Goal: Task Accomplishment & Management: Use online tool/utility

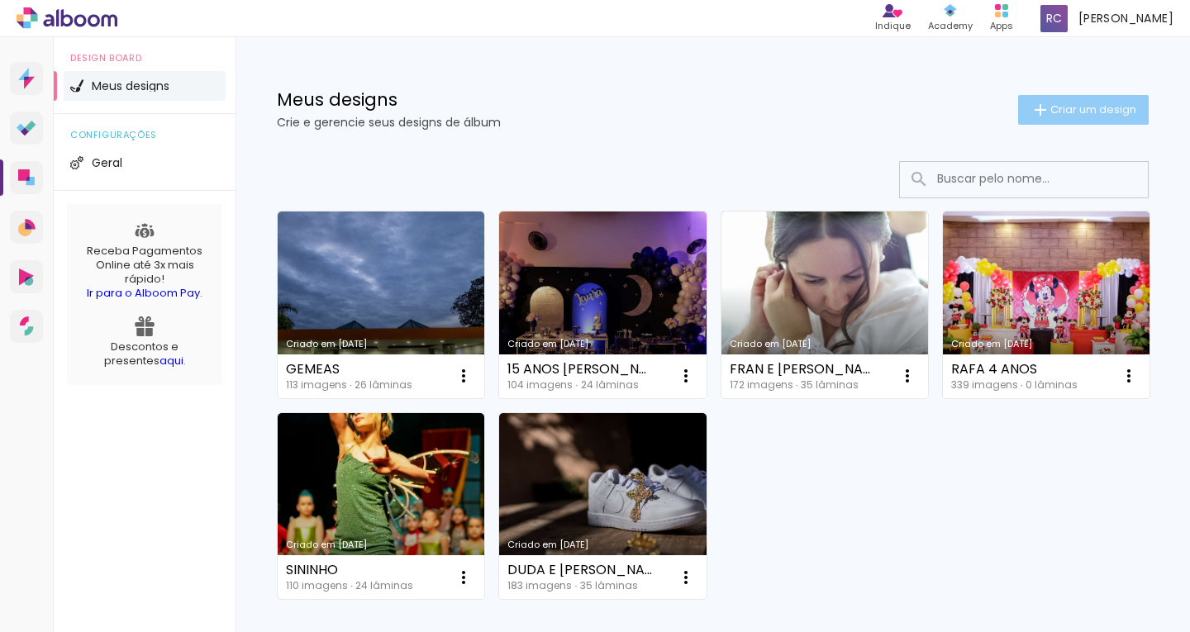
click at [1067, 113] on span "Criar um design" at bounding box center [1093, 109] width 86 height 11
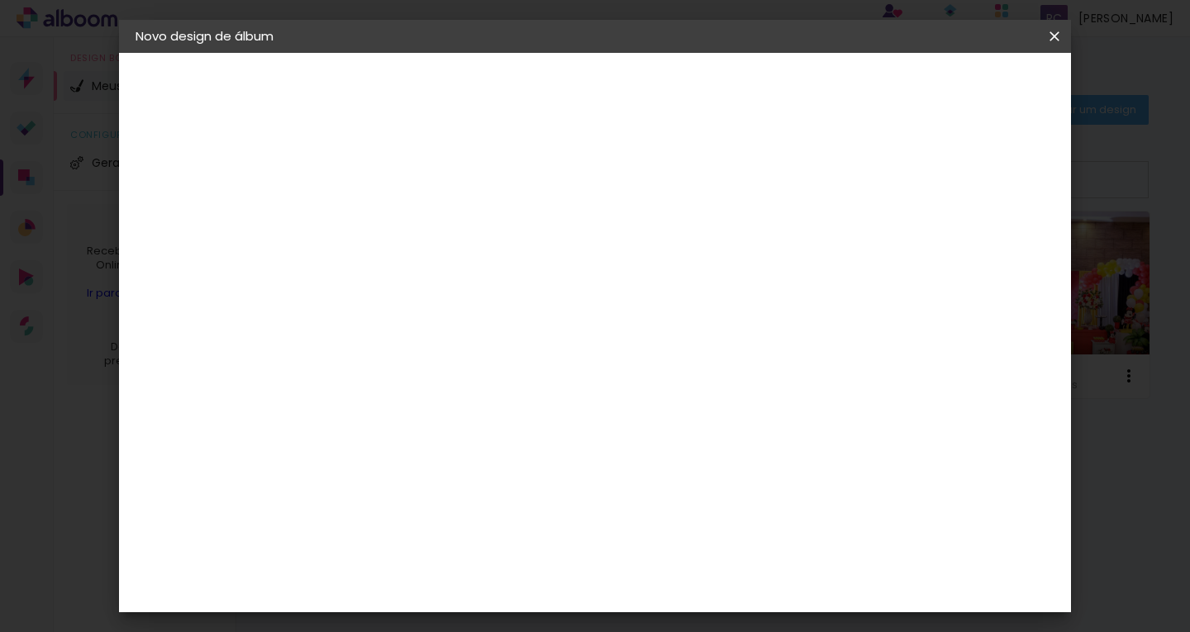
click at [406, 224] on input at bounding box center [406, 222] width 0 height 26
type input "CIDINHA"
type paper-input "CIDINHA"
click at [0, 0] on slot "Avançar" at bounding box center [0, 0] width 0 height 0
click at [500, 312] on input at bounding box center [447, 314] width 167 height 21
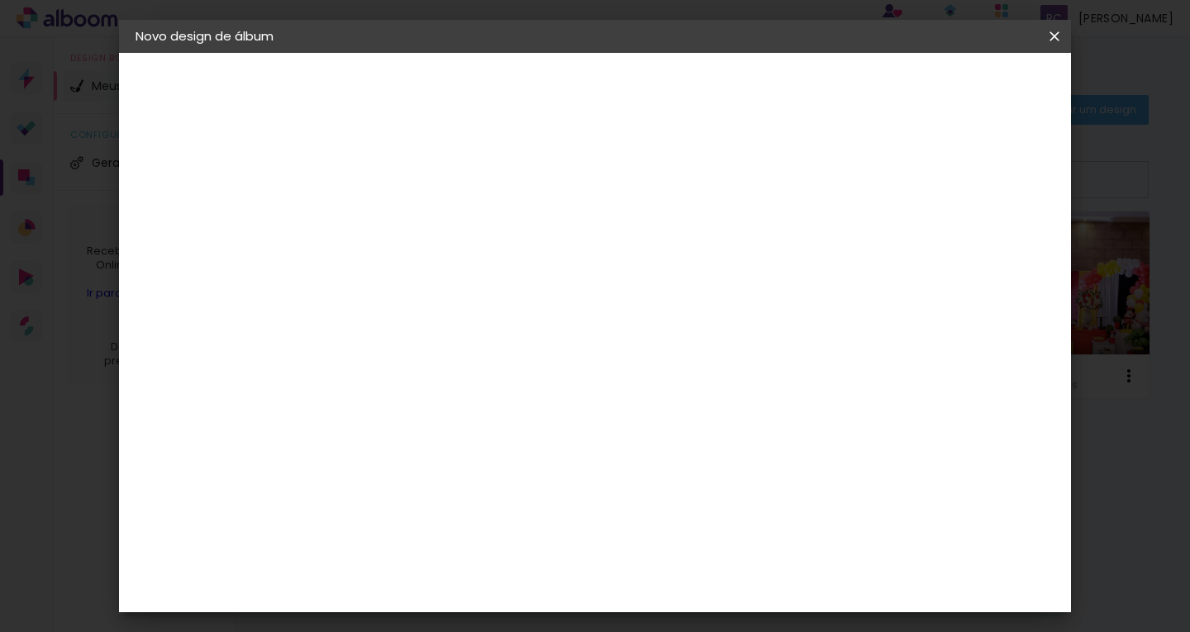
type input "INTER"
type paper-input "INTER"
click at [464, 383] on paper-item "Inter Color" at bounding box center [431, 376] width 145 height 43
click at [431, 374] on div "Inter Color" at bounding box center [413, 377] width 36 height 26
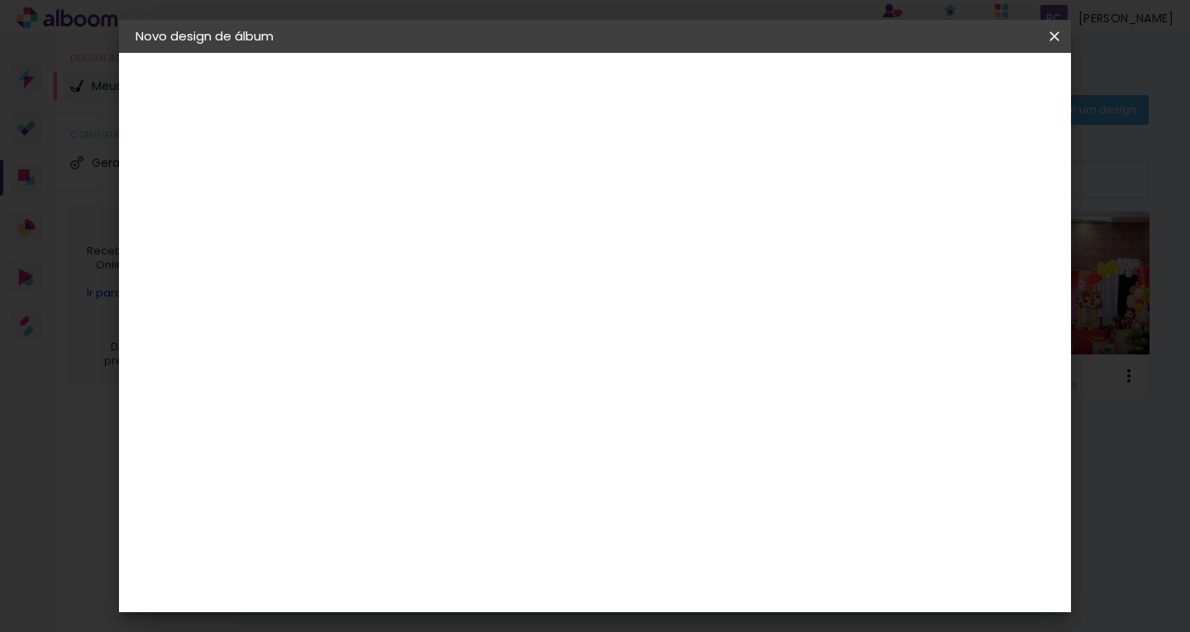
click at [0, 0] on slot "Avançar" at bounding box center [0, 0] width 0 height 0
click at [633, 498] on span "25.4 × 40 cm" at bounding box center [606, 515] width 55 height 34
click at [0, 0] on slot "Avançar" at bounding box center [0, 0] width 0 height 0
click at [822, 91] on span "Iniciar design" at bounding box center [783, 88] width 75 height 12
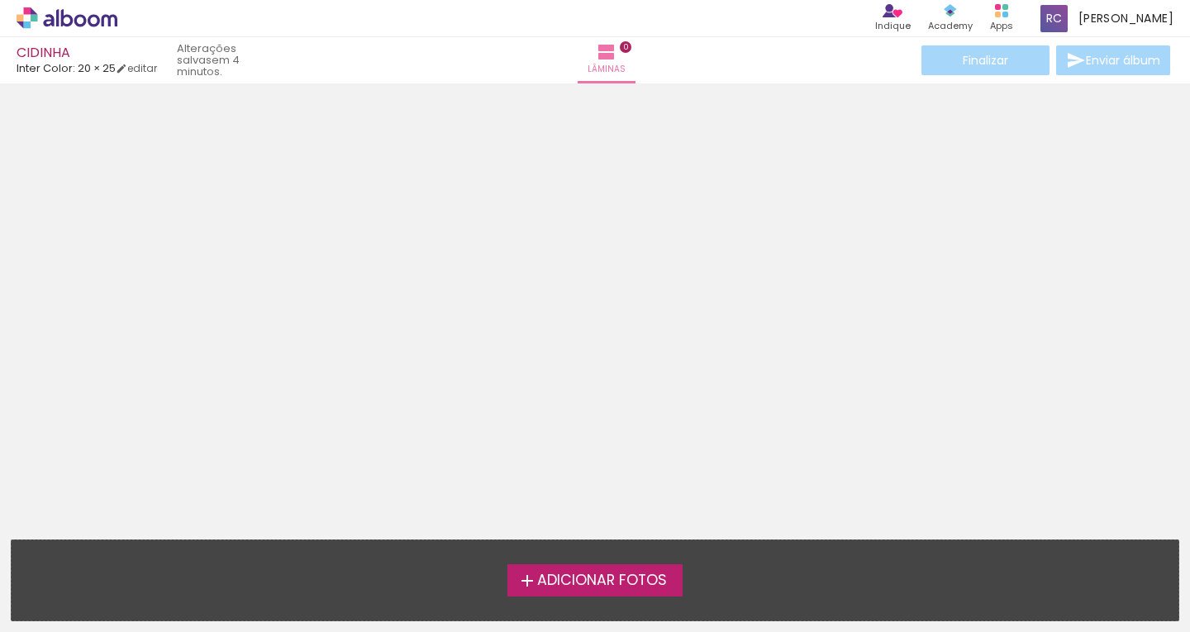
click at [627, 576] on span "Adicionar Fotos" at bounding box center [602, 581] width 130 height 15
click at [0, 0] on input "file" at bounding box center [0, 0] width 0 height 0
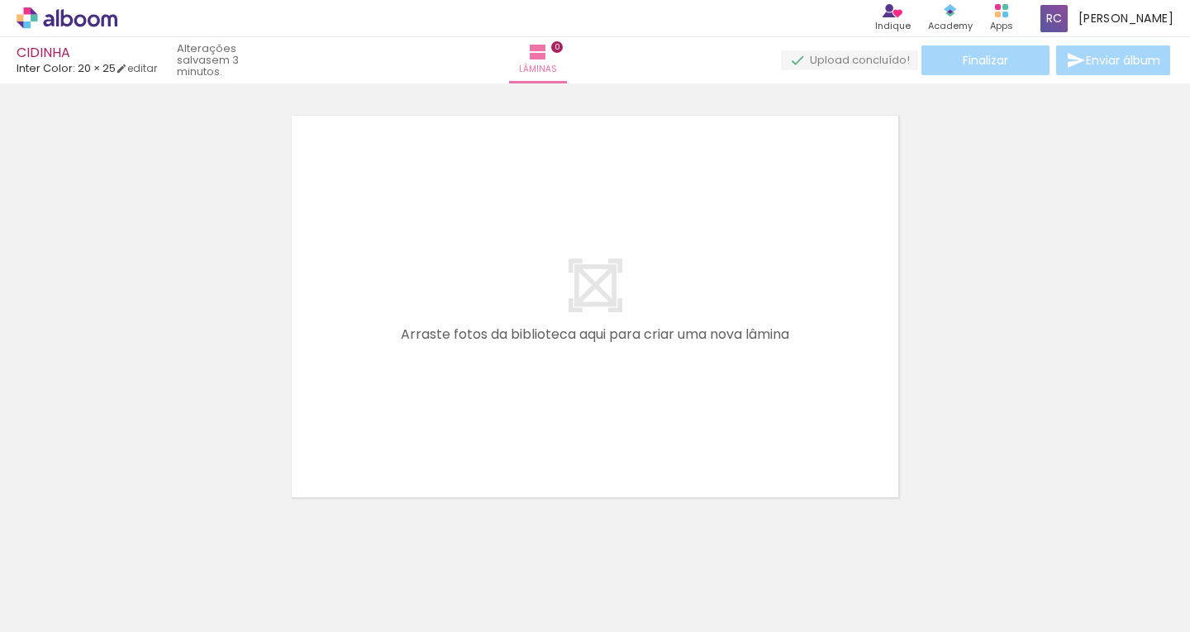
scroll to position [21, 0]
